Goal: Information Seeking & Learning: Learn about a topic

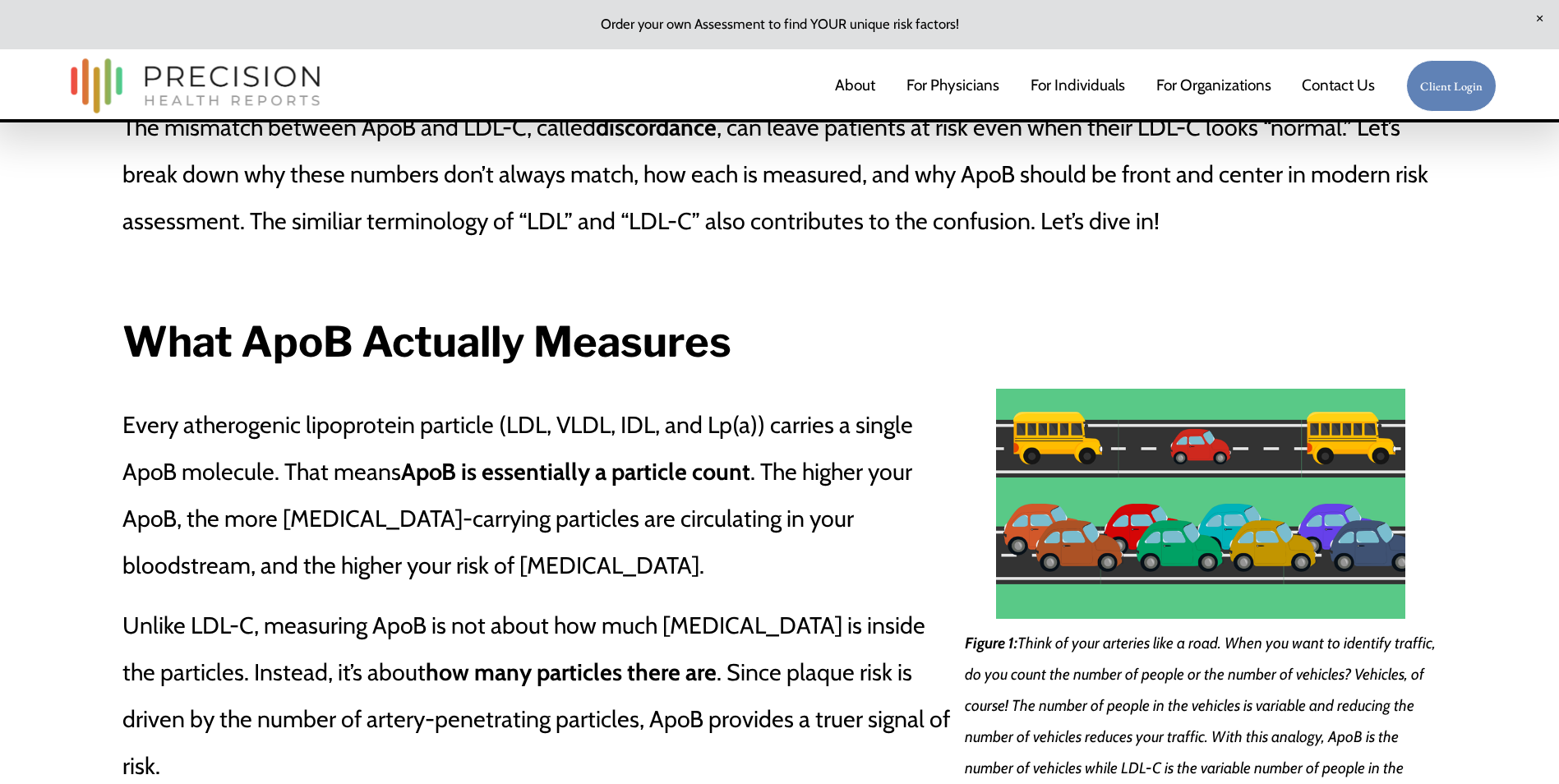
scroll to position [1233, 0]
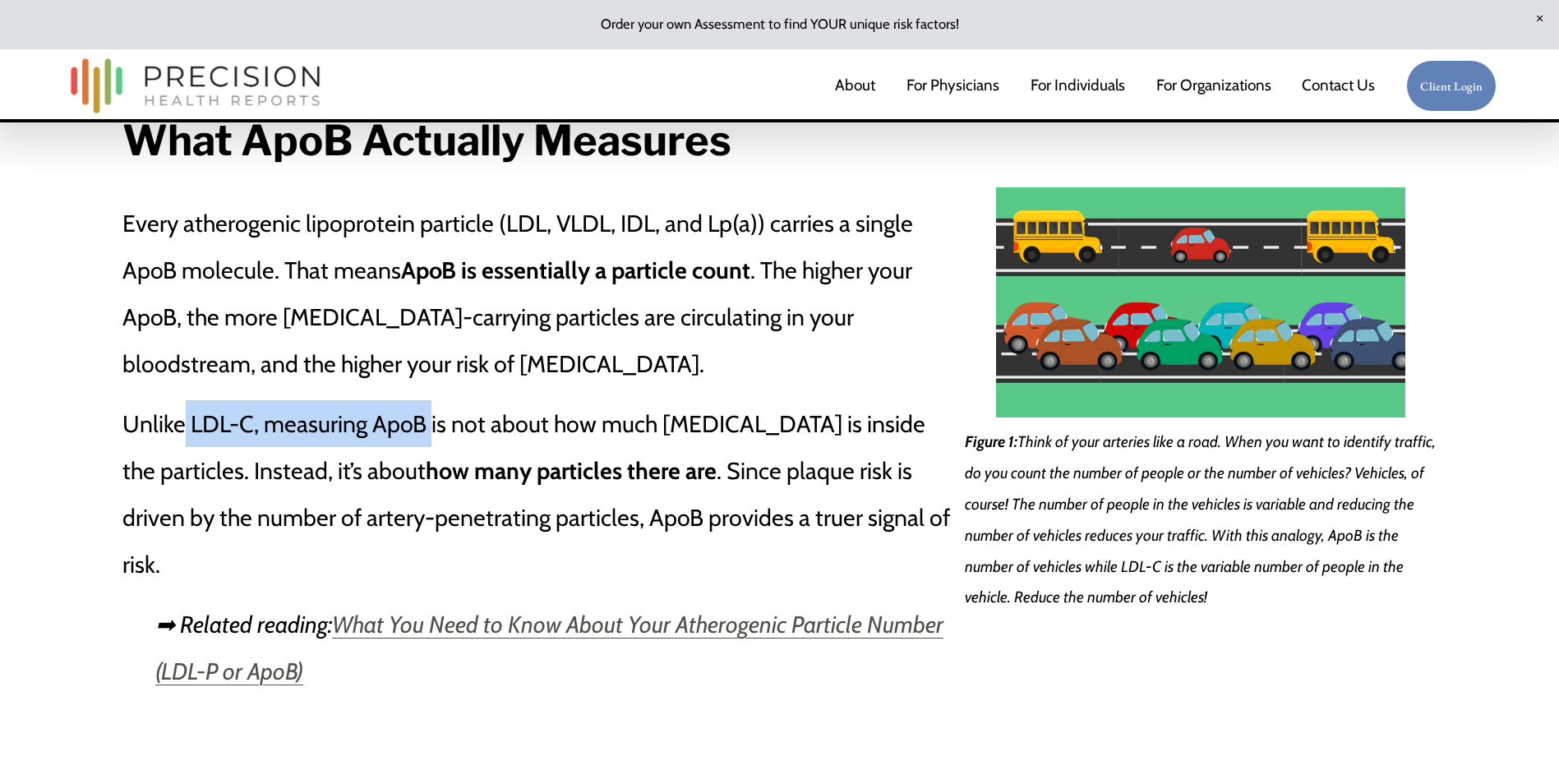
drag, startPoint x: 188, startPoint y: 438, endPoint x: 432, endPoint y: 432, distance: 244.1
click at [432, 432] on p "Unlike LDL-C, measuring ApoB is not about how much [MEDICAL_DATA] is inside the…" at bounding box center [539, 494] width 833 height 187
drag, startPoint x: 432, startPoint y: 432, endPoint x: 503, endPoint y: 437, distance: 71.2
click at [503, 437] on p "Unlike LDL-C, measuring ApoB is not about how much [MEDICAL_DATA] is inside the…" at bounding box center [539, 494] width 833 height 187
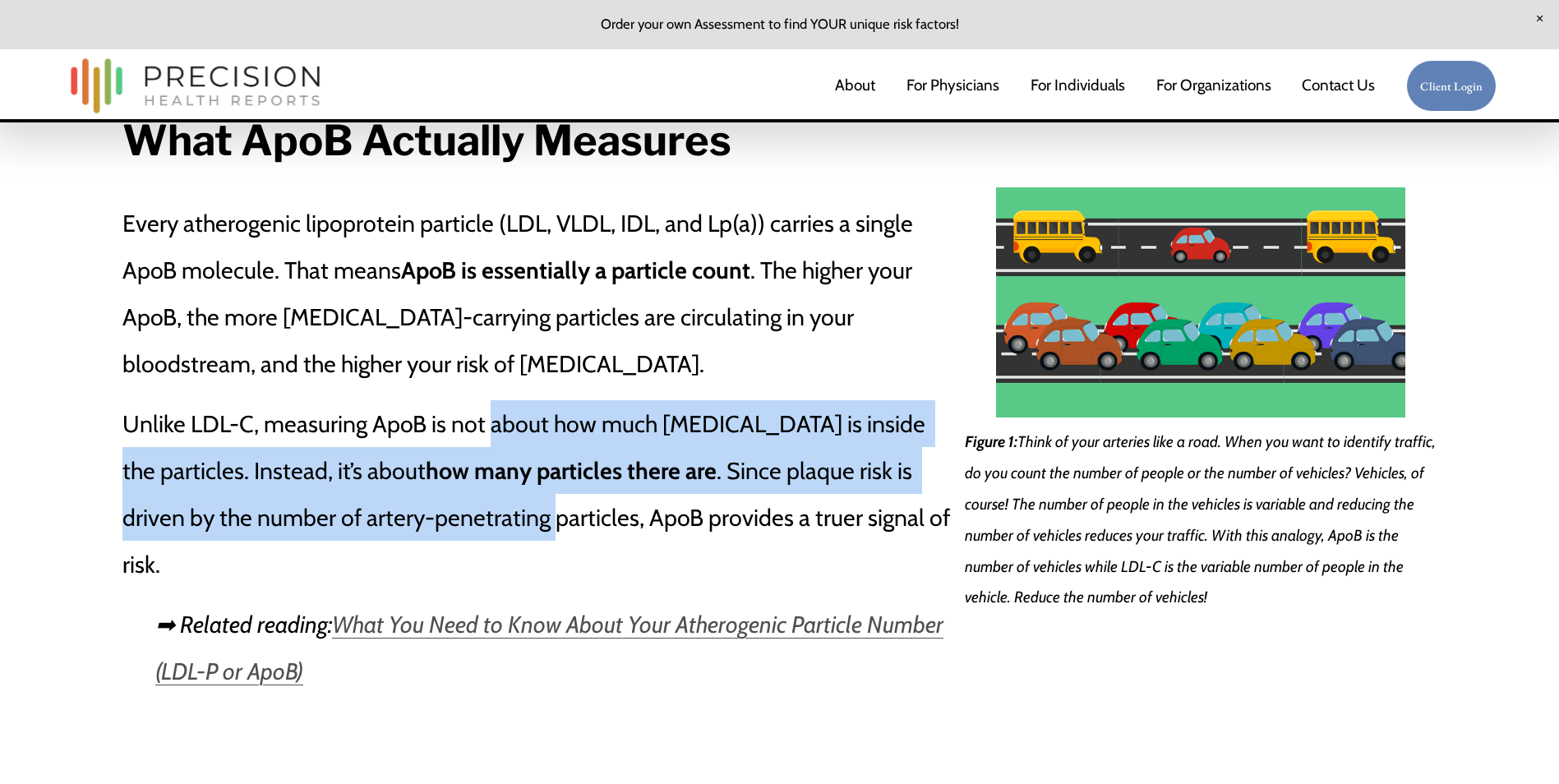
drag, startPoint x: 495, startPoint y: 449, endPoint x: 494, endPoint y: 507, distance: 58.0
click at [494, 507] on p "Unlike LDL-C, measuring ApoB is not about how much [MEDICAL_DATA] is inside the…" at bounding box center [539, 494] width 833 height 187
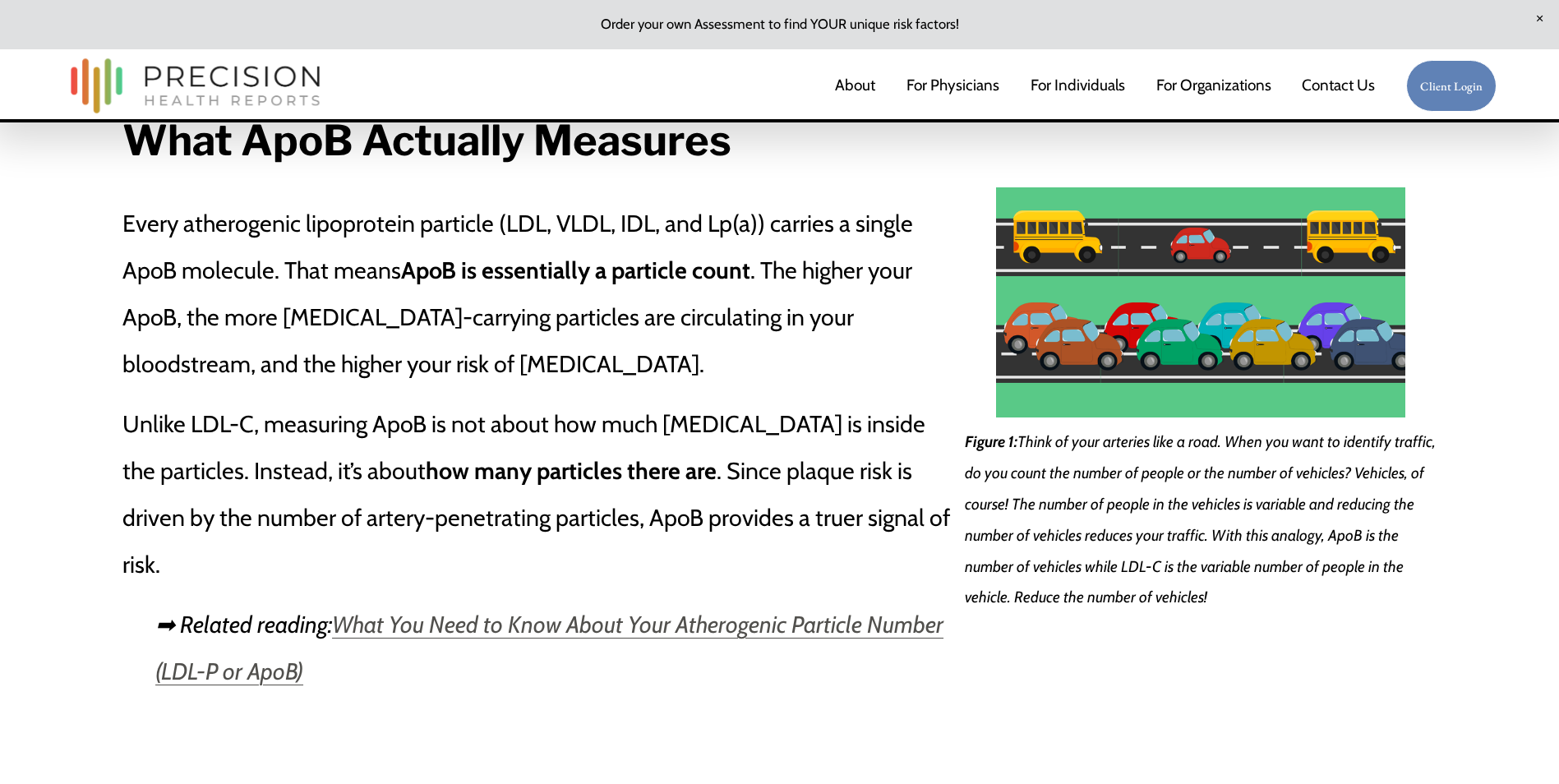
drag, startPoint x: 494, startPoint y: 507, endPoint x: 670, endPoint y: 533, distance: 177.9
click at [670, 533] on p "Unlike LDL-C, measuring ApoB is not about how much [MEDICAL_DATA] is inside the…" at bounding box center [539, 494] width 833 height 187
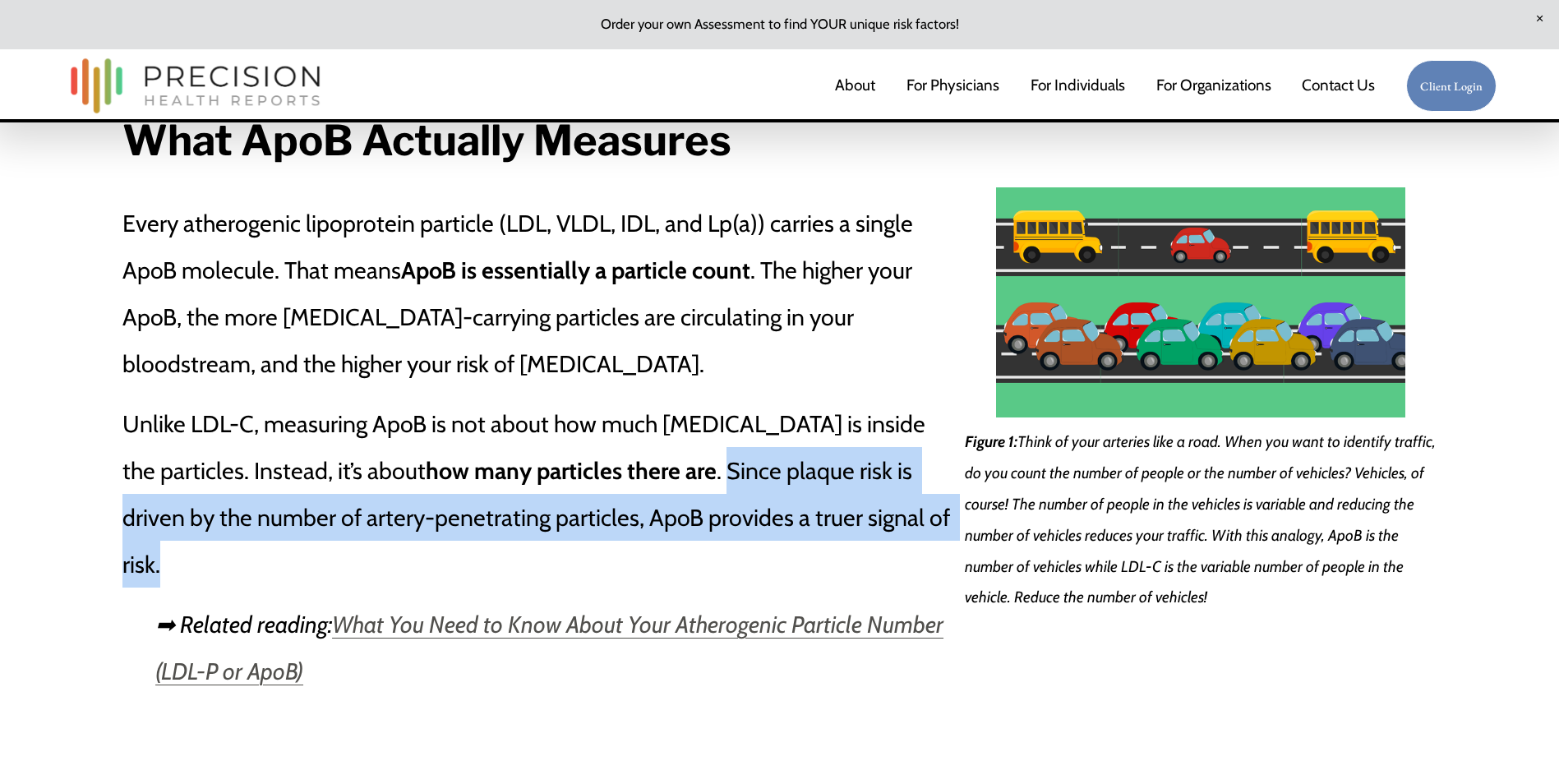
drag, startPoint x: 693, startPoint y: 476, endPoint x: 926, endPoint y: 527, distance: 238.5
click at [926, 527] on p "Unlike LDL-C, measuring ApoB is not about how much [MEDICAL_DATA] is inside the…" at bounding box center [539, 494] width 833 height 187
click at [723, 506] on p "Unlike LDL-C, measuring ApoB is not about how much [MEDICAL_DATA] is inside the…" at bounding box center [539, 494] width 833 height 187
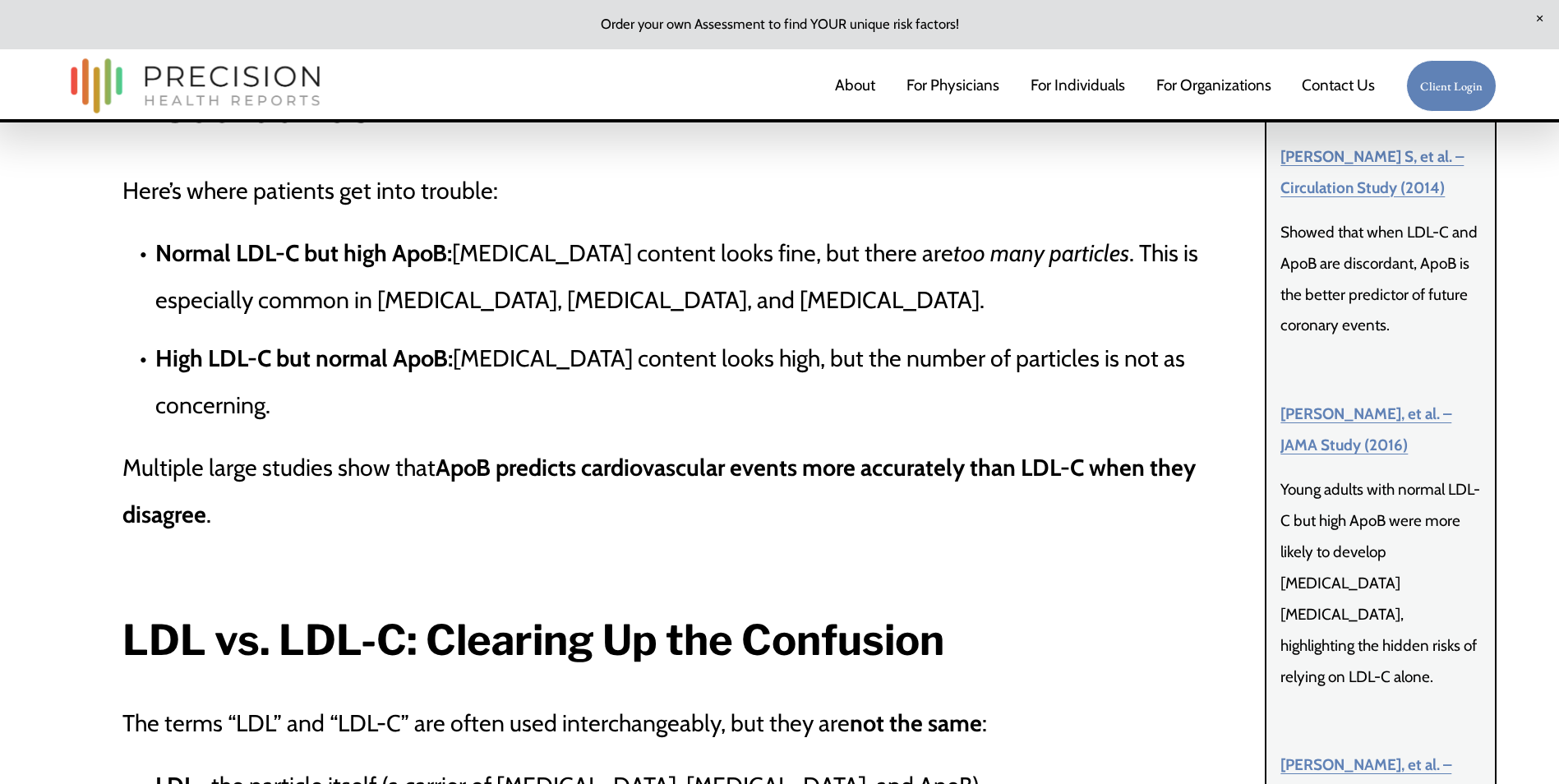
scroll to position [3287, 0]
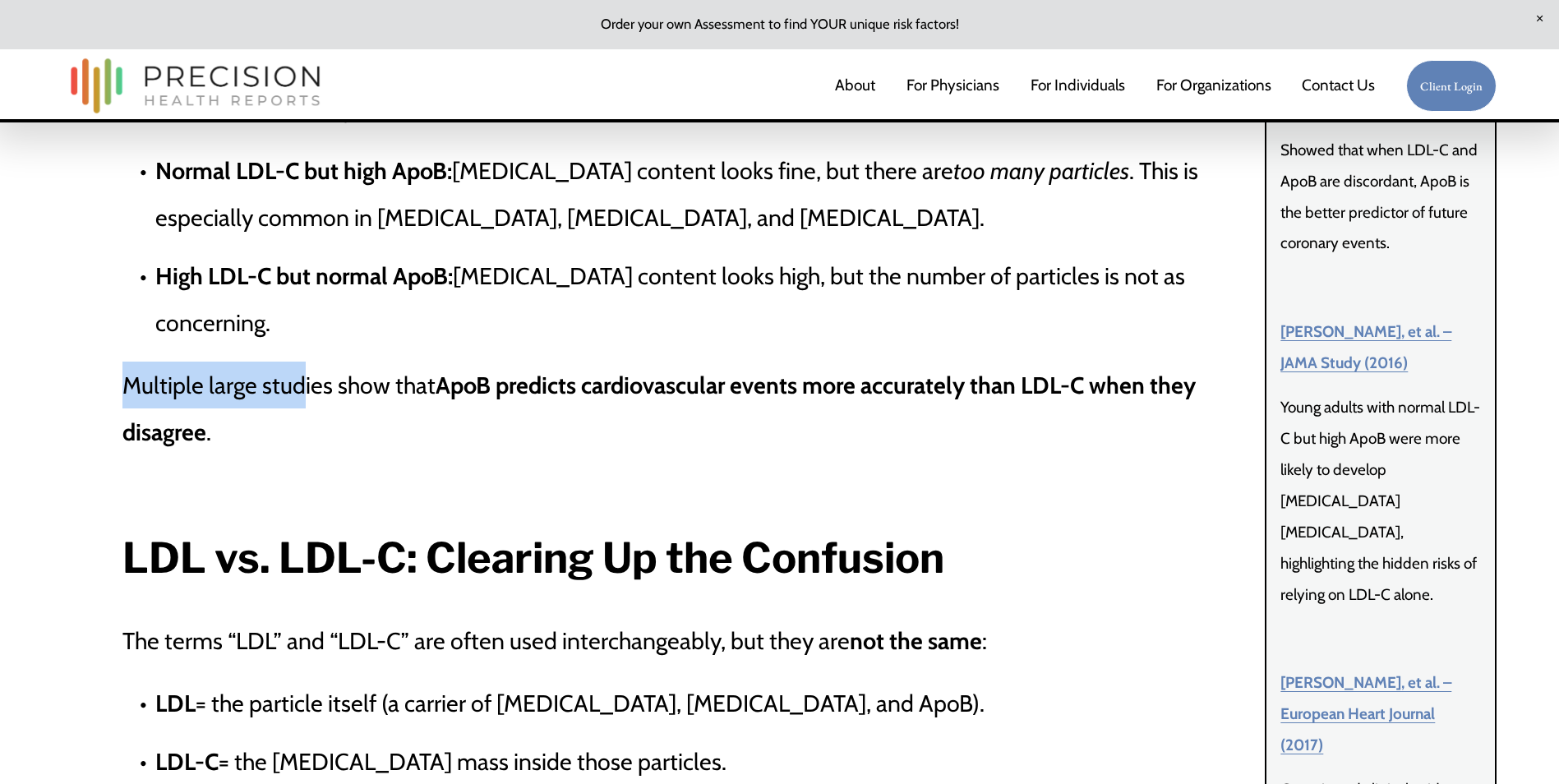
drag, startPoint x: 126, startPoint y: 356, endPoint x: 304, endPoint y: 368, distance: 178.4
click at [304, 368] on p "Multiple large studies show that ApoB predicts cardiovascular events more accur…" at bounding box center [688, 408] width 1133 height 94
drag, startPoint x: 304, startPoint y: 368, endPoint x: 297, endPoint y: 401, distance: 33.7
click at [298, 401] on p "Multiple large studies show that ApoB predicts cardiovascular events more accur…" at bounding box center [688, 408] width 1133 height 94
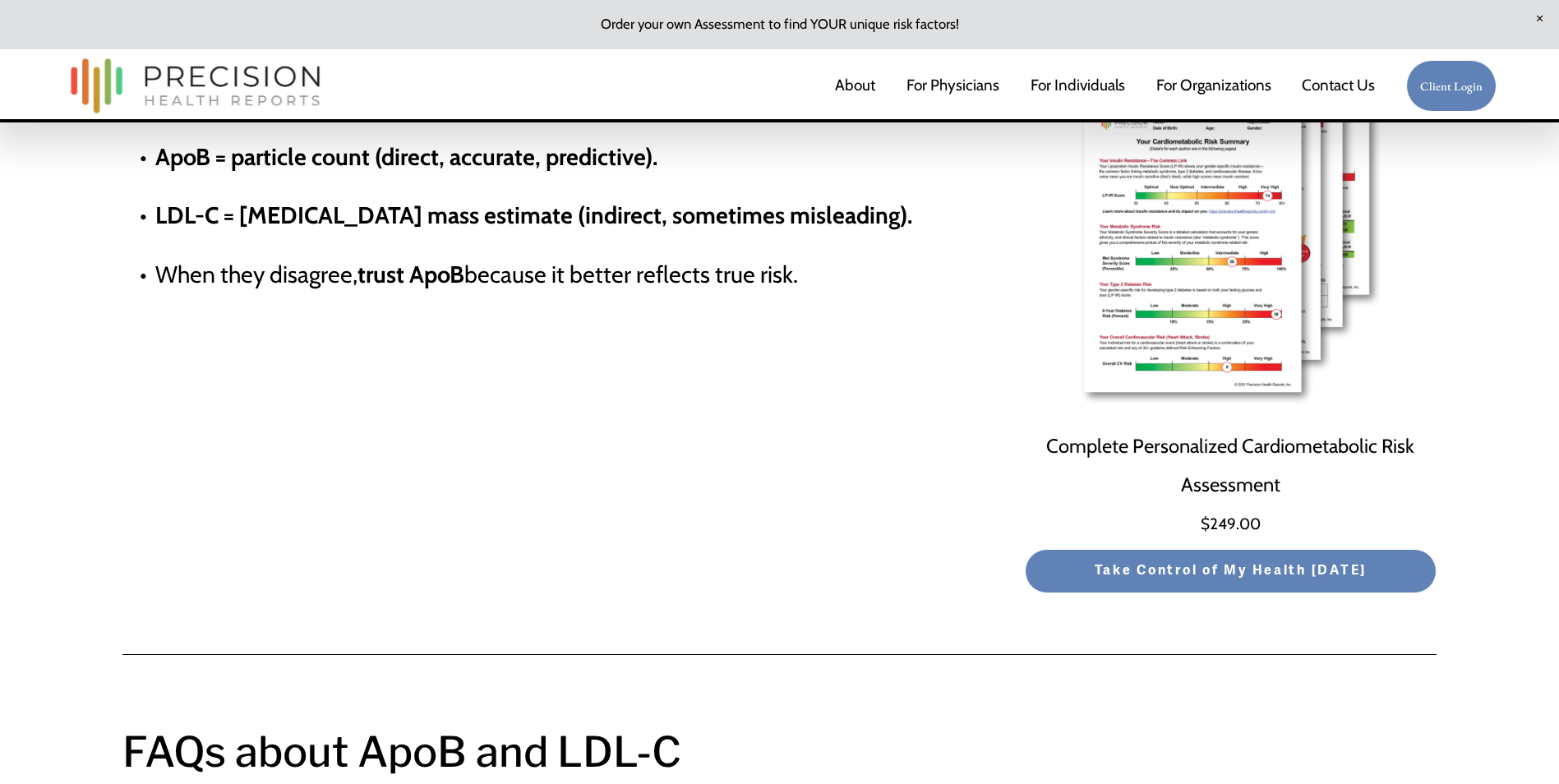
scroll to position [5094, 0]
